Goal: Task Accomplishment & Management: Manage account settings

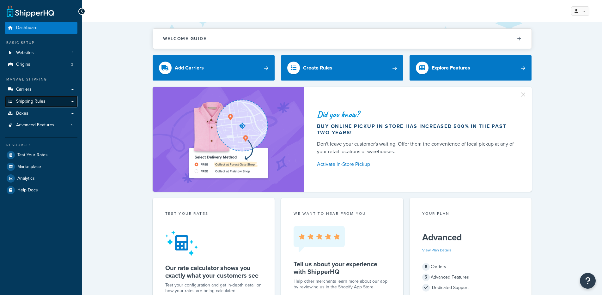
click at [34, 99] on span "Shipping Rules" at bounding box center [30, 101] width 29 height 5
click at [38, 93] on link "Carriers" at bounding box center [41, 90] width 73 height 12
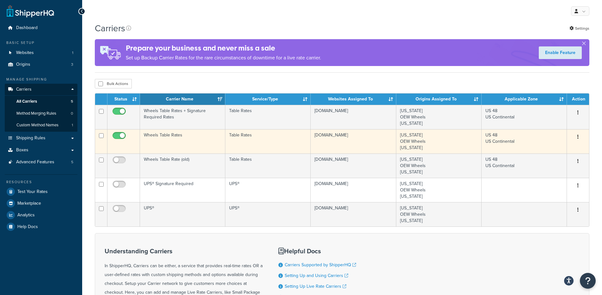
click at [166, 137] on td "Wheels Table Rates" at bounding box center [182, 141] width 85 height 24
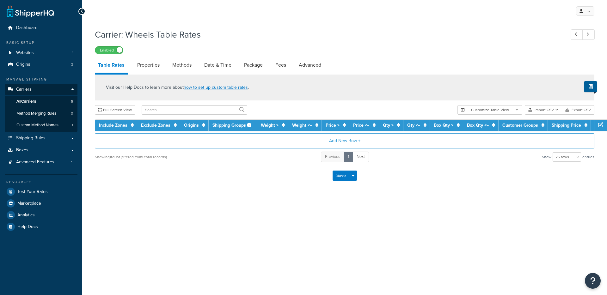
select select "25"
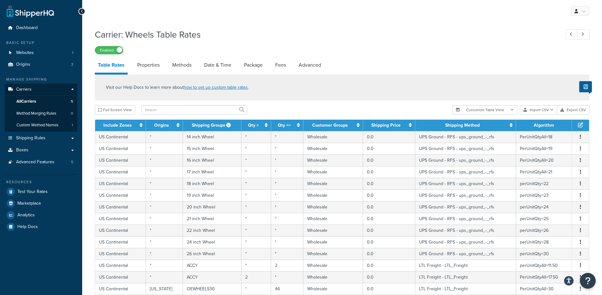
click at [149, 67] on link "Properties" at bounding box center [148, 65] width 29 height 15
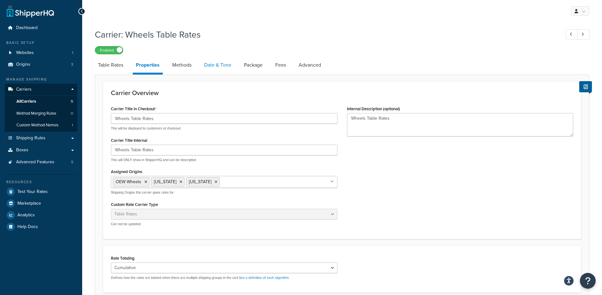
click at [206, 62] on link "Date & Time" at bounding box center [218, 65] width 34 height 15
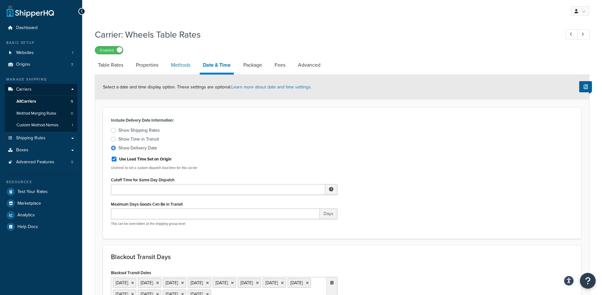
click at [174, 63] on link "Methods" at bounding box center [181, 65] width 26 height 15
select select "25"
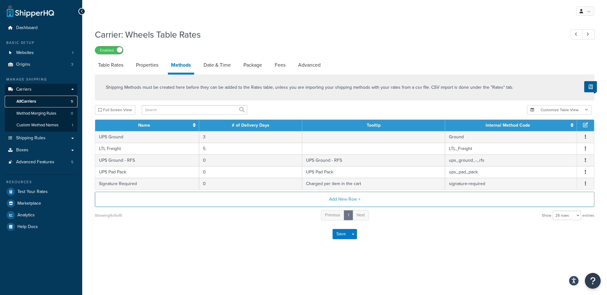
click at [44, 102] on link "All Carriers 5" at bounding box center [41, 102] width 73 height 12
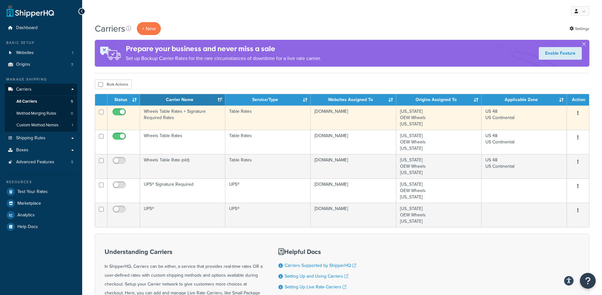
click at [189, 122] on td "Wheels Table Rates + Signature Required Rates" at bounding box center [182, 118] width 85 height 24
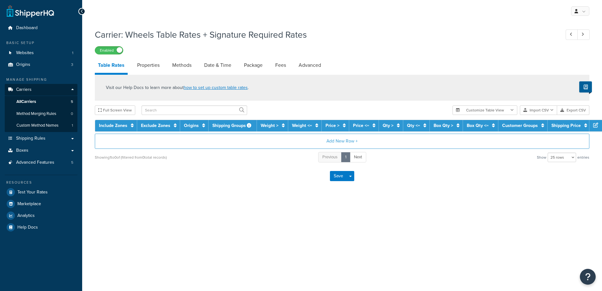
select select "25"
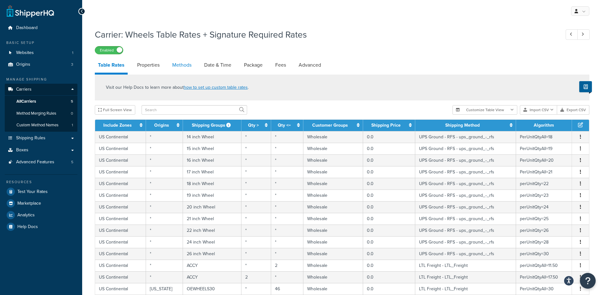
click at [185, 70] on link "Methods" at bounding box center [182, 65] width 26 height 15
select select "25"
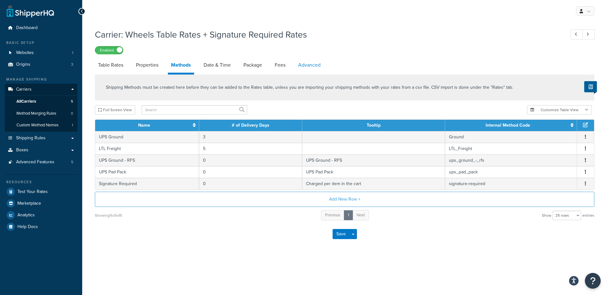
click at [306, 66] on link "Advanced" at bounding box center [309, 65] width 29 height 15
select select "false"
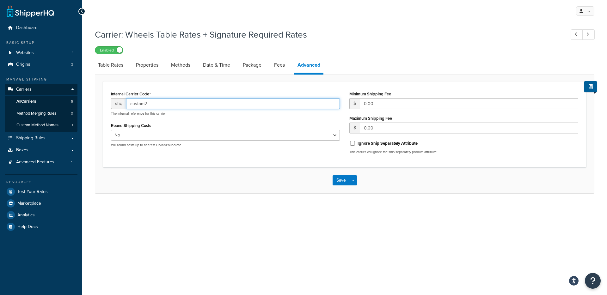
drag, startPoint x: 168, startPoint y: 105, endPoint x: 101, endPoint y: 103, distance: 66.4
click at [101, 103] on form "Internal Carrier Code shq custom2 The internal reference for this carrier Round…" at bounding box center [344, 137] width 499 height 112
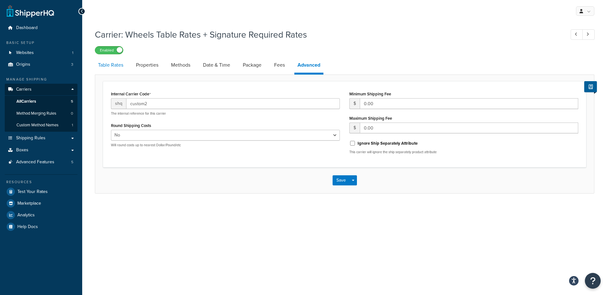
click at [111, 65] on link "Table Rates" at bounding box center [111, 65] width 32 height 15
select select "25"
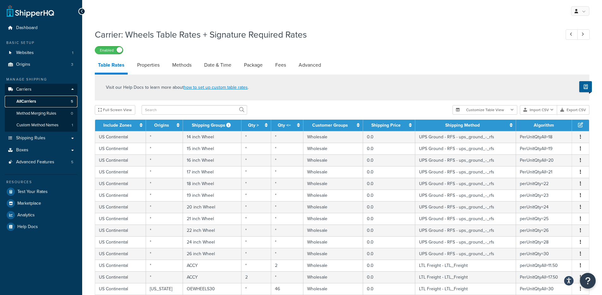
click at [36, 102] on span "All Carriers" at bounding box center [26, 101] width 20 height 5
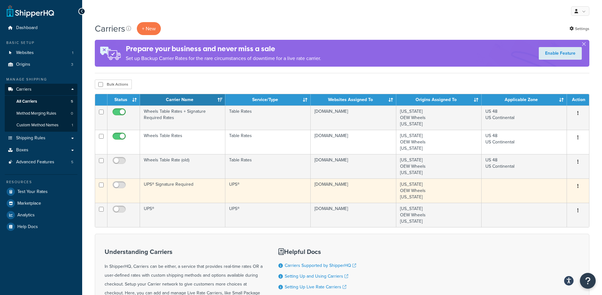
click at [176, 188] on td "UPS® Signature Required" at bounding box center [182, 191] width 85 height 24
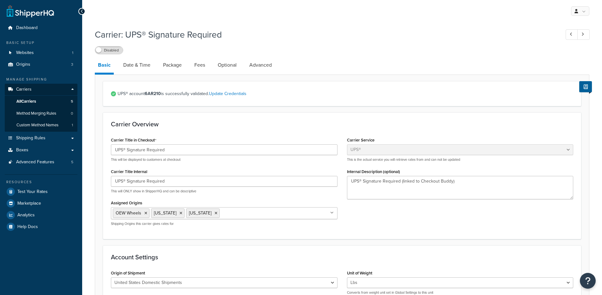
select select "ups"
click at [251, 66] on link "Advanced" at bounding box center [260, 65] width 29 height 15
select select "false"
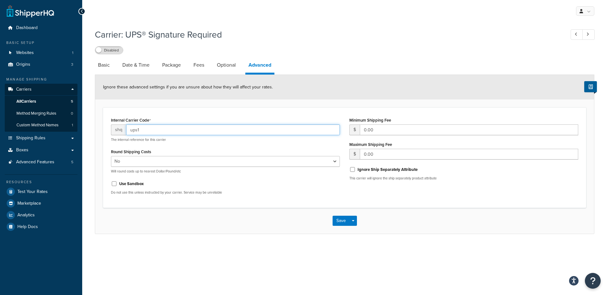
drag, startPoint x: 134, startPoint y: 127, endPoint x: 120, endPoint y: 124, distance: 14.5
click at [119, 125] on div "shq ups1" at bounding box center [225, 130] width 229 height 11
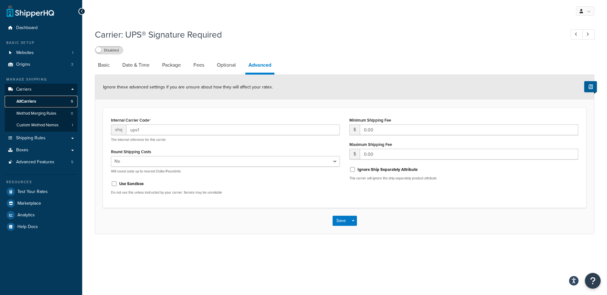
click at [55, 96] on link "All Carriers 5" at bounding box center [41, 102] width 73 height 12
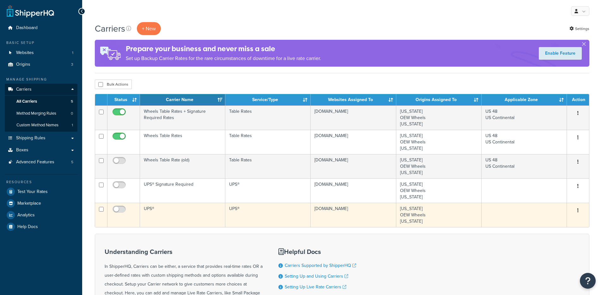
click at [167, 214] on td "UPS®" at bounding box center [182, 215] width 85 height 24
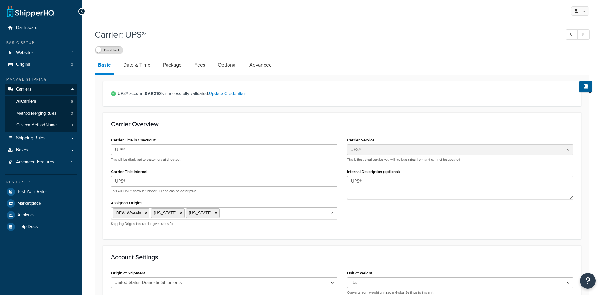
select select "ups"
click at [268, 65] on link "Advanced" at bounding box center [260, 65] width 29 height 15
select select "false"
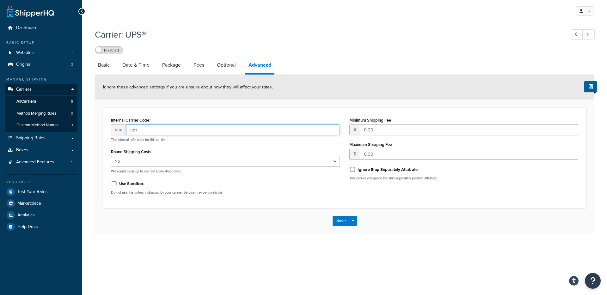
click at [155, 127] on input "ups" at bounding box center [233, 130] width 214 height 11
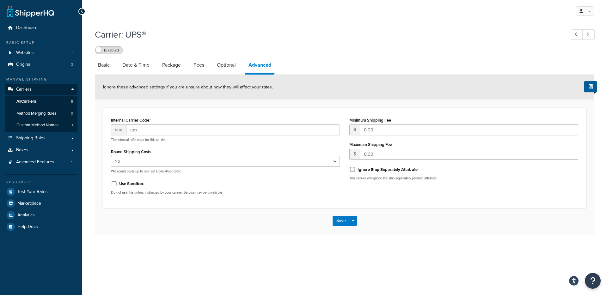
click at [335, 94] on div "Ignore these advanced settings if you are unsure about how they will affect you…" at bounding box center [344, 87] width 499 height 25
click at [44, 101] on link "All Carriers 5" at bounding box center [41, 102] width 73 height 12
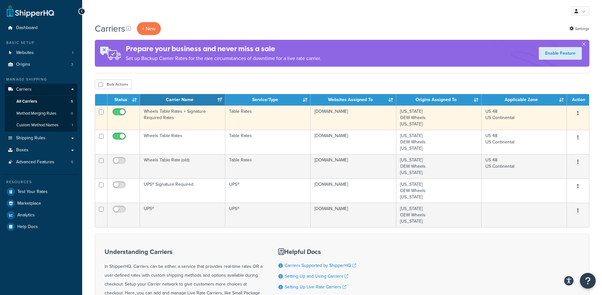
click at [191, 118] on td "Wheels Table Rates + Signature Required Rates" at bounding box center [182, 118] width 85 height 24
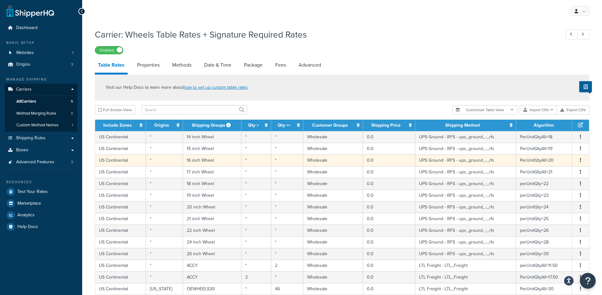
scroll to position [217, 0]
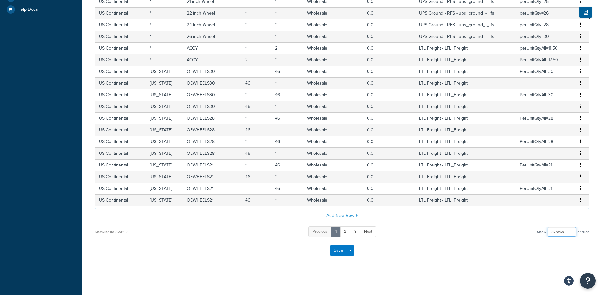
click at [563, 230] on select "10 rows 15 rows 25 rows 50 rows 100 rows 1000 rows" at bounding box center [562, 231] width 28 height 9
select select "1000"
click at [548, 227] on select "10 rows 15 rows 25 rows 50 rows 100 rows 1000 rows" at bounding box center [562, 231] width 28 height 9
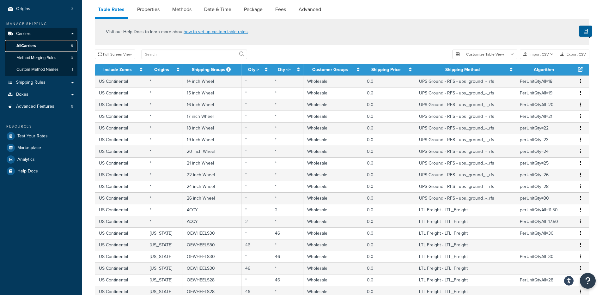
scroll to position [55, 0]
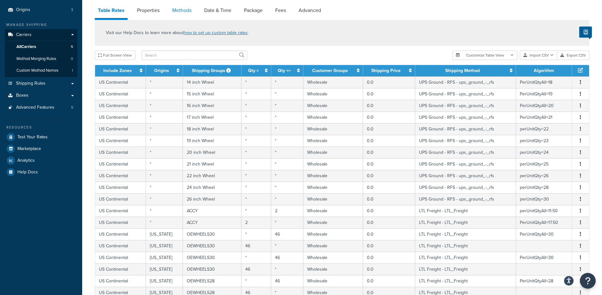
click at [183, 17] on link "Methods" at bounding box center [182, 10] width 26 height 15
select select "25"
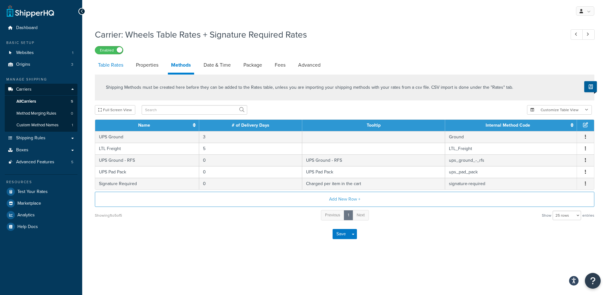
click at [101, 67] on link "Table Rates" at bounding box center [111, 65] width 32 height 15
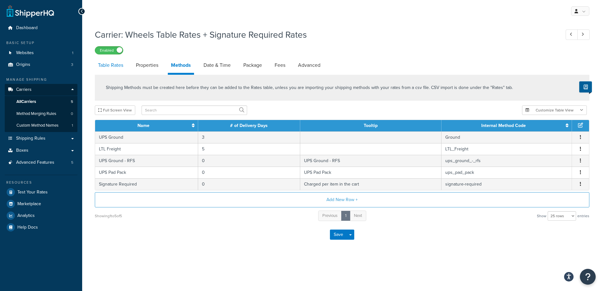
select select "25"
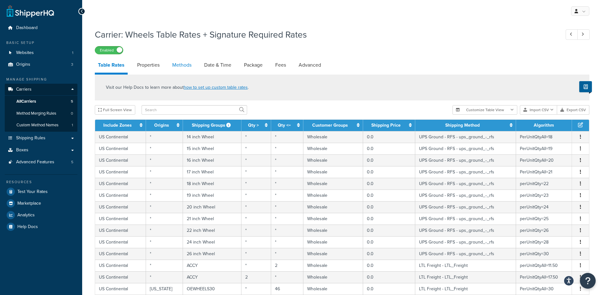
scroll to position [28, 0]
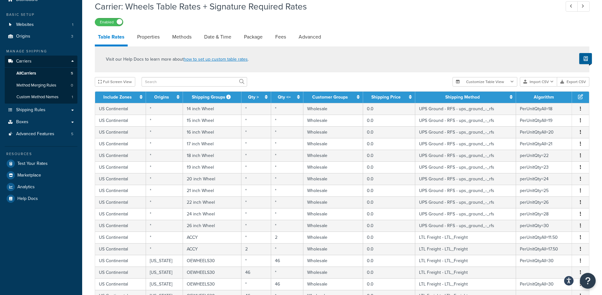
click at [177, 43] on link "Methods" at bounding box center [182, 36] width 26 height 15
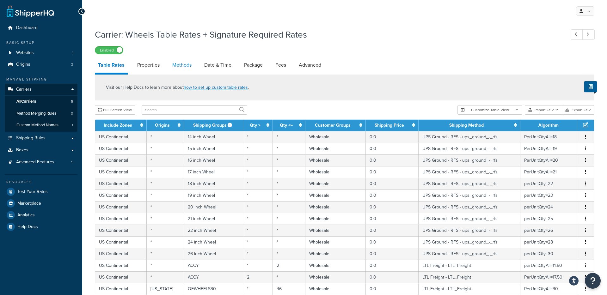
select select "25"
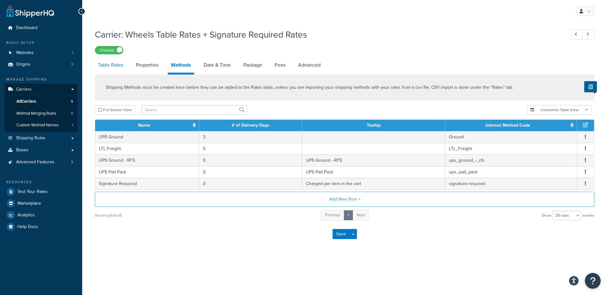
click at [110, 67] on link "Table Rates" at bounding box center [111, 65] width 32 height 15
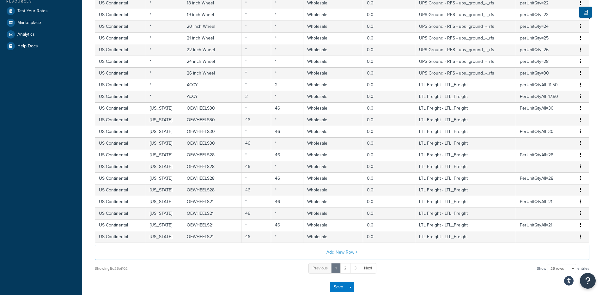
scroll to position [217, 0]
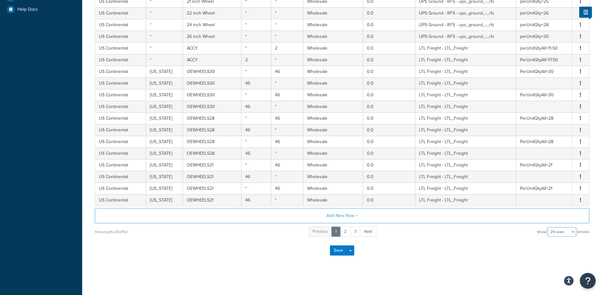
click at [571, 233] on select "10 rows 15 rows 25 rows 50 rows 100 rows 1000 rows" at bounding box center [562, 231] width 28 height 9
click at [563, 230] on select "10 rows 15 rows 25 rows 50 rows 100 rows 1000 rows" at bounding box center [562, 231] width 28 height 9
select select "1000"
click at [548, 227] on select "10 rows 15 rows 25 rows 50 rows 100 rows 1000 rows" at bounding box center [562, 231] width 28 height 9
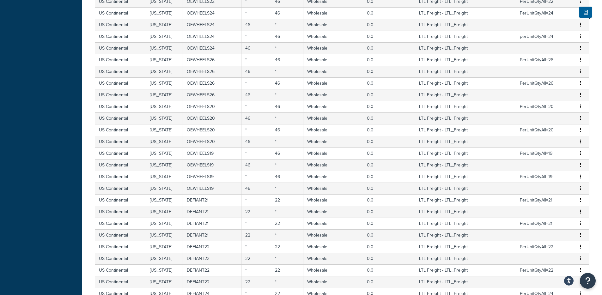
scroll to position [0, 0]
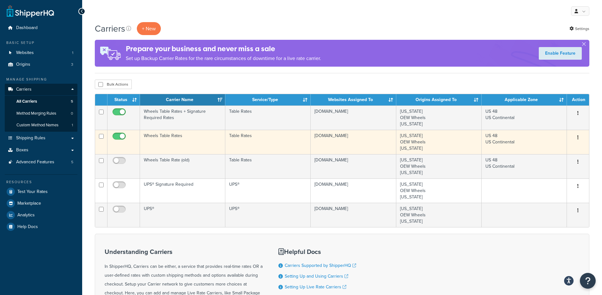
click at [171, 143] on td "Wheels Table Rates" at bounding box center [182, 142] width 85 height 24
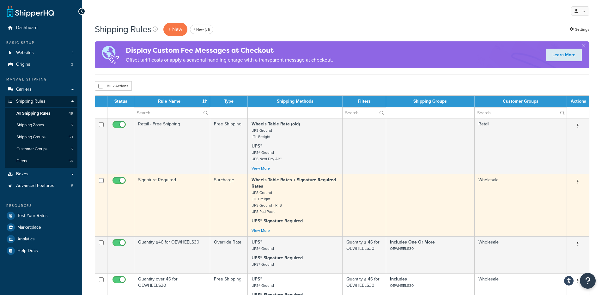
click at [259, 189] on strong "Wheels Table Rates + Signature Required Rates" at bounding box center [294, 183] width 84 height 13
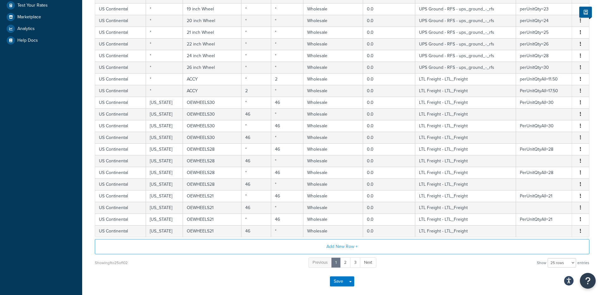
scroll to position [217, 0]
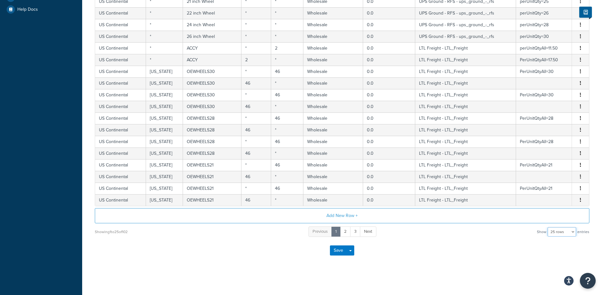
click at [557, 234] on select "10 rows 15 rows 25 rows 50 rows 100 rows 1000 rows" at bounding box center [562, 231] width 28 height 9
select select "100"
click at [548, 227] on select "10 rows 15 rows 25 rows 50 rows 100 rows 1000 rows" at bounding box center [562, 231] width 28 height 9
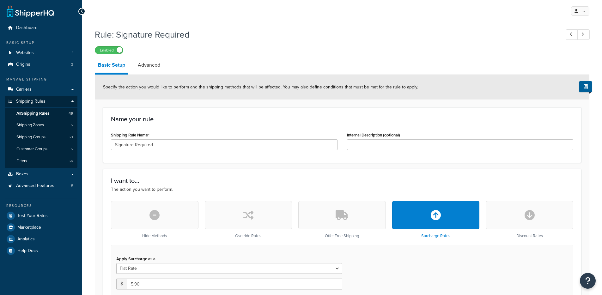
select select "ITEM"
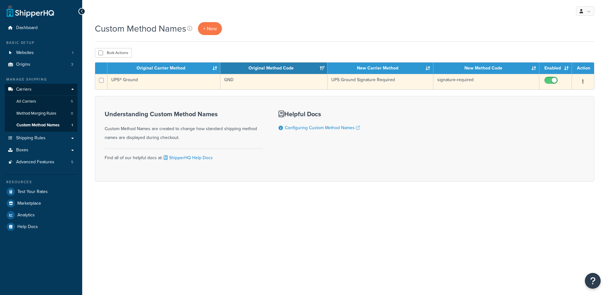
click at [130, 87] on td "UPS® Ground" at bounding box center [163, 81] width 113 height 15
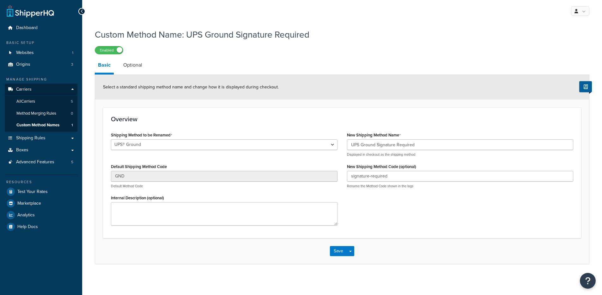
select select "695891"
click at [314, 180] on div "Shipping Method to be Renamed UPS® Ground UPS® Ground Default Shipping Method C…" at bounding box center [342, 181] width 472 height 100
click at [365, 176] on input "signature-required" at bounding box center [460, 176] width 227 height 11
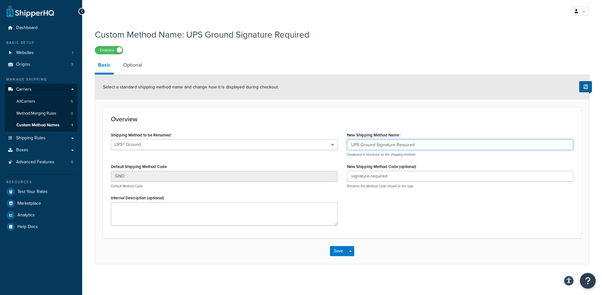
click at [388, 148] on input "UPS Ground Signature Required" at bounding box center [460, 144] width 227 height 11
click at [348, 90] on div "Select a standard shipping method name and change how it is displayed during ch…" at bounding box center [342, 87] width 494 height 25
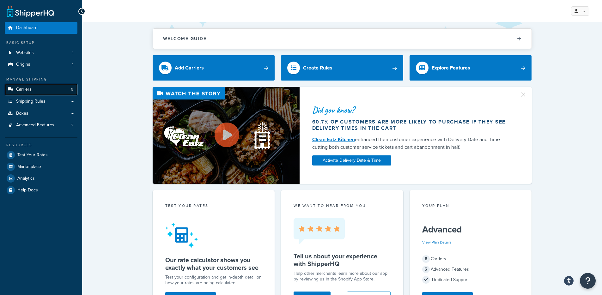
click at [68, 89] on link "Carriers 5" at bounding box center [41, 90] width 73 height 12
